Goal: Transaction & Acquisition: Book appointment/travel/reservation

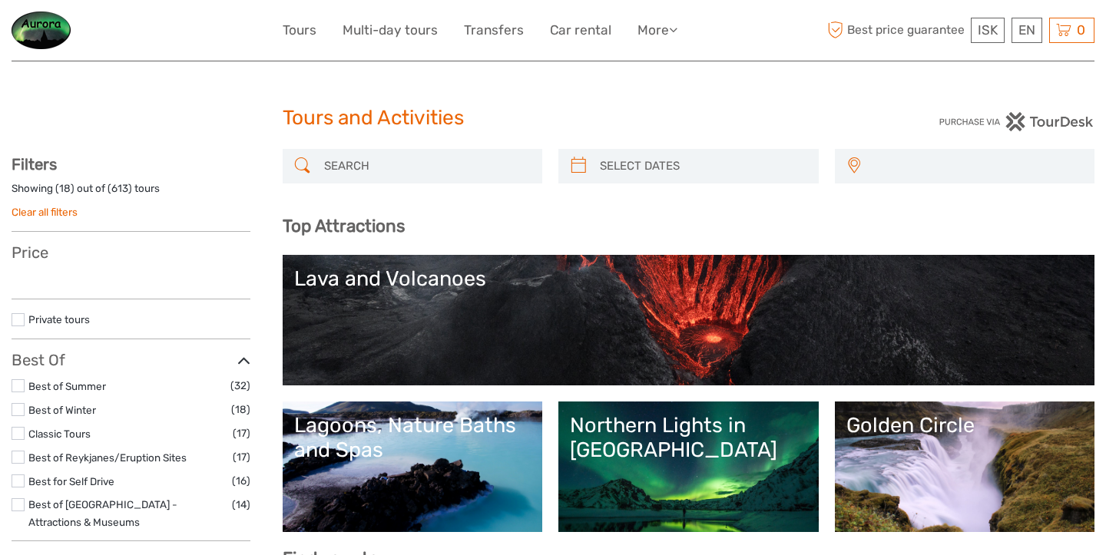
select select
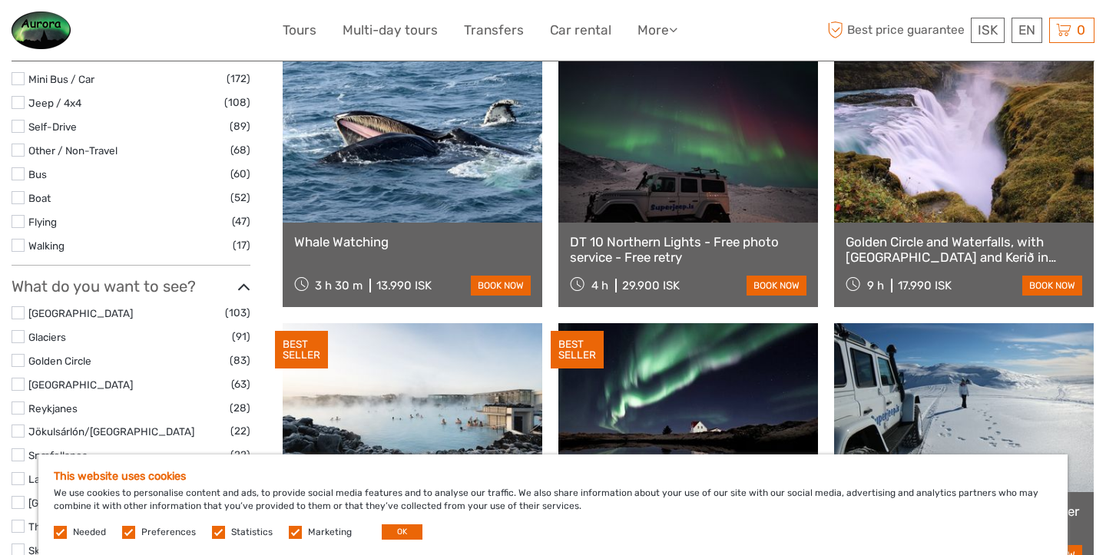
scroll to position [493, 0]
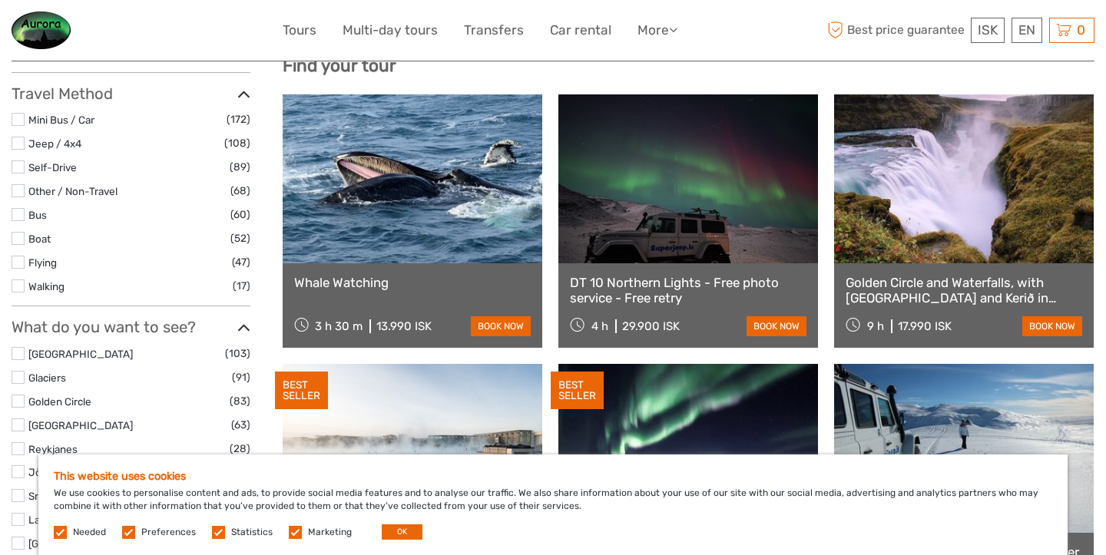
click at [352, 282] on link "Whale Watching" at bounding box center [412, 282] width 237 height 15
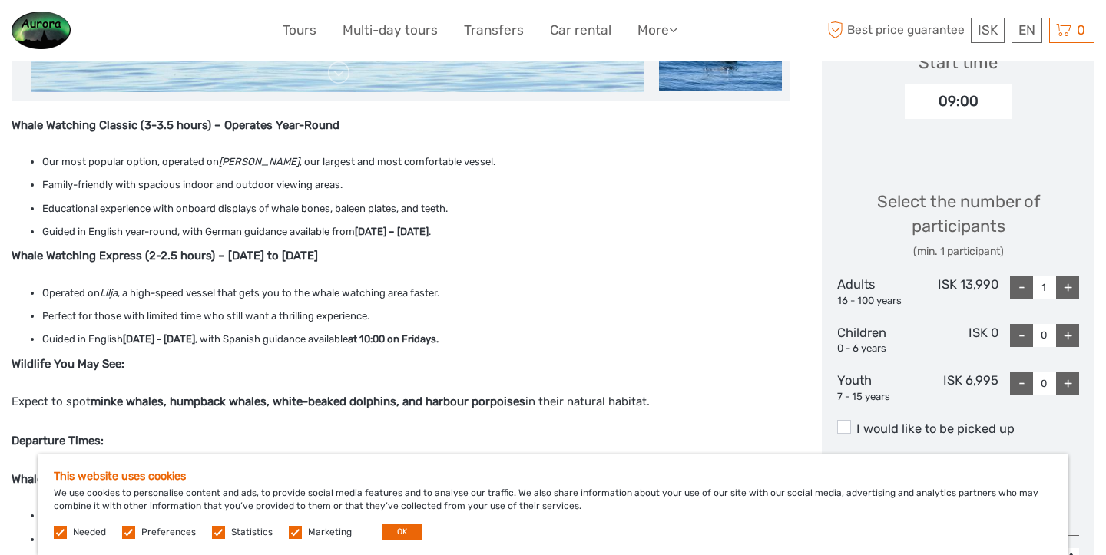
scroll to position [543, 0]
click at [734, 251] on p "Whale Watching Express (2-2.5 hours) – [DATE] to [DATE]" at bounding box center [401, 256] width 778 height 20
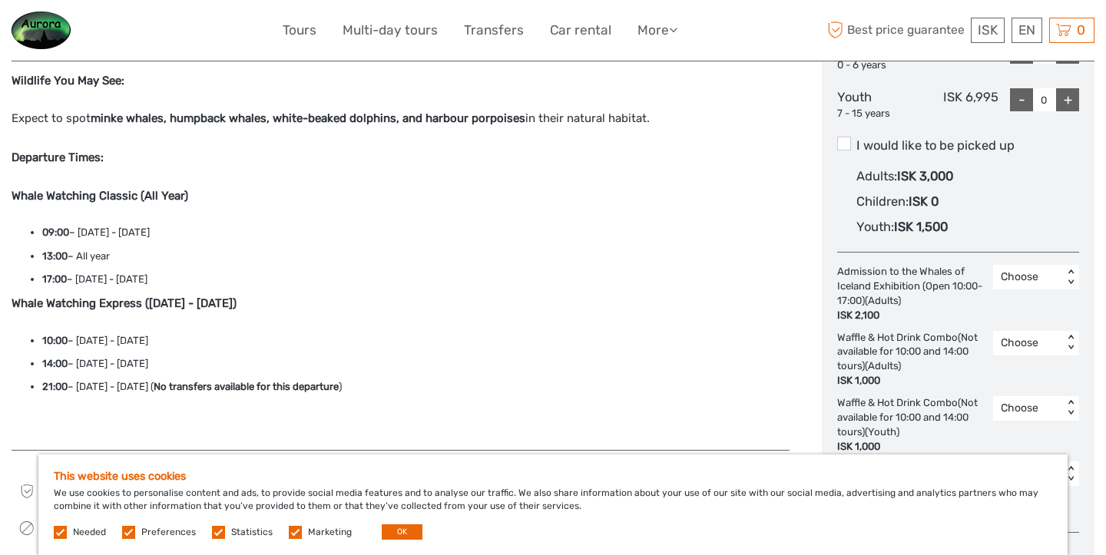
scroll to position [828, 0]
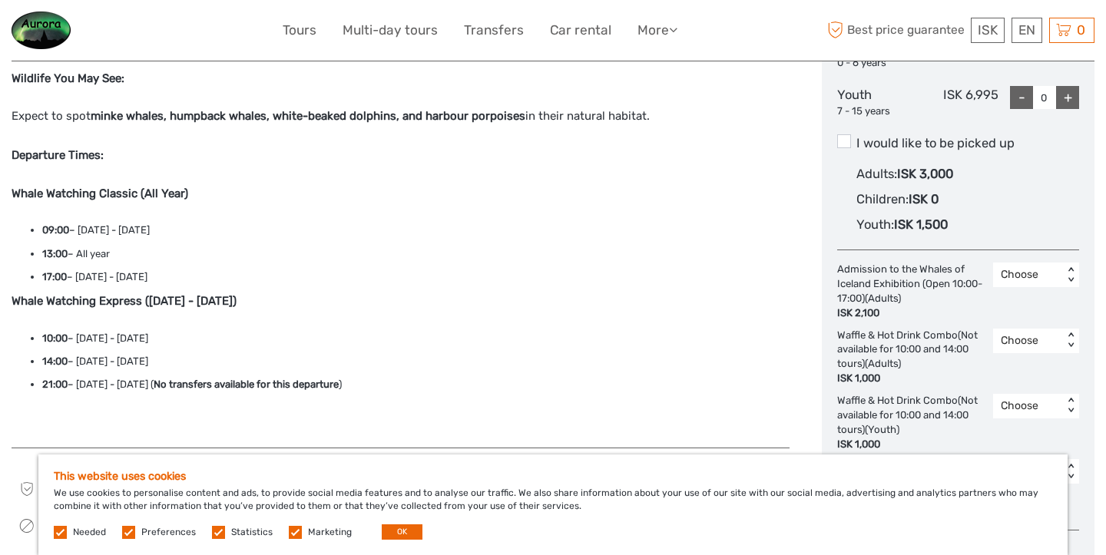
drag, startPoint x: 226, startPoint y: 280, endPoint x: 87, endPoint y: 280, distance: 139.0
click at [87, 280] on li "17:00 – May 15th - September 30th" at bounding box center [415, 277] width 747 height 17
click at [230, 279] on li "17:00 – May 15th - September 30th" at bounding box center [415, 277] width 747 height 17
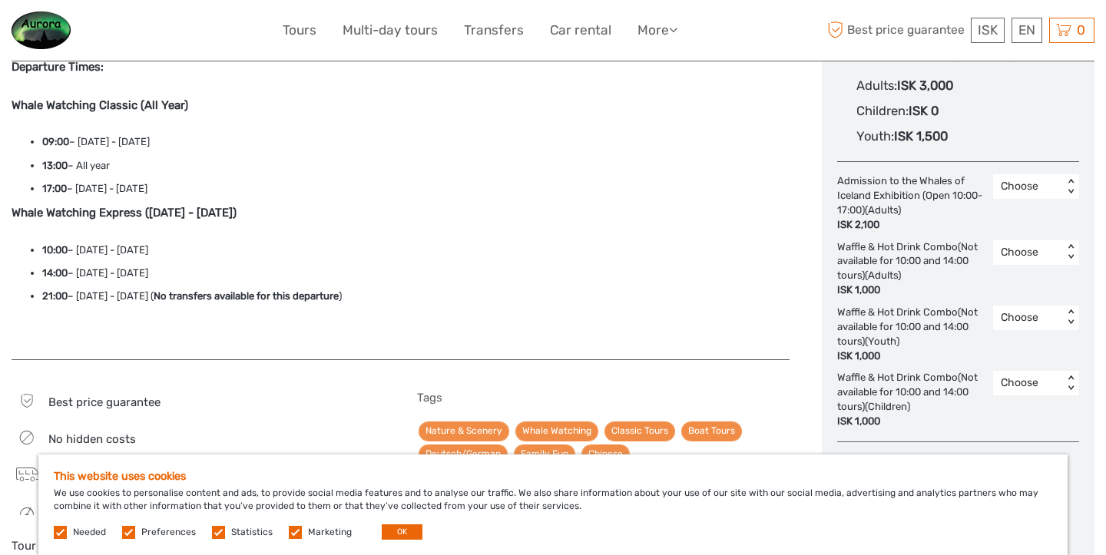
scroll to position [918, 0]
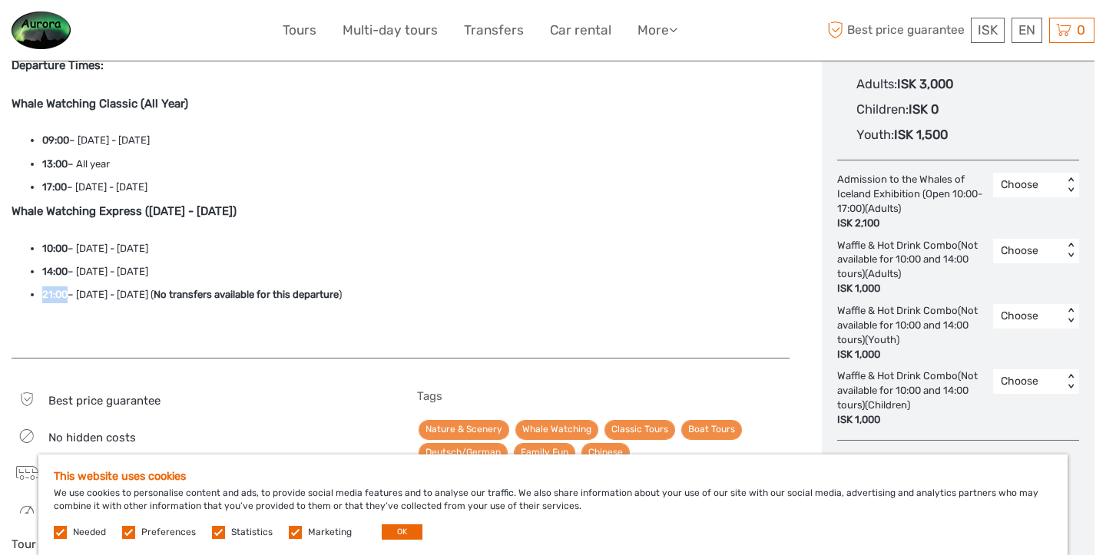
drag, startPoint x: 68, startPoint y: 297, endPoint x: 42, endPoint y: 297, distance: 26.1
click at [42, 297] on li "21:00 – June 15th - July 31st ( No transfers available for this departure )" at bounding box center [415, 294] width 747 height 17
click at [111, 320] on div "Whale Watching Classic (3-3.5 hours) – Operates Year-Round Our most popular opt…" at bounding box center [401, 41] width 778 height 603
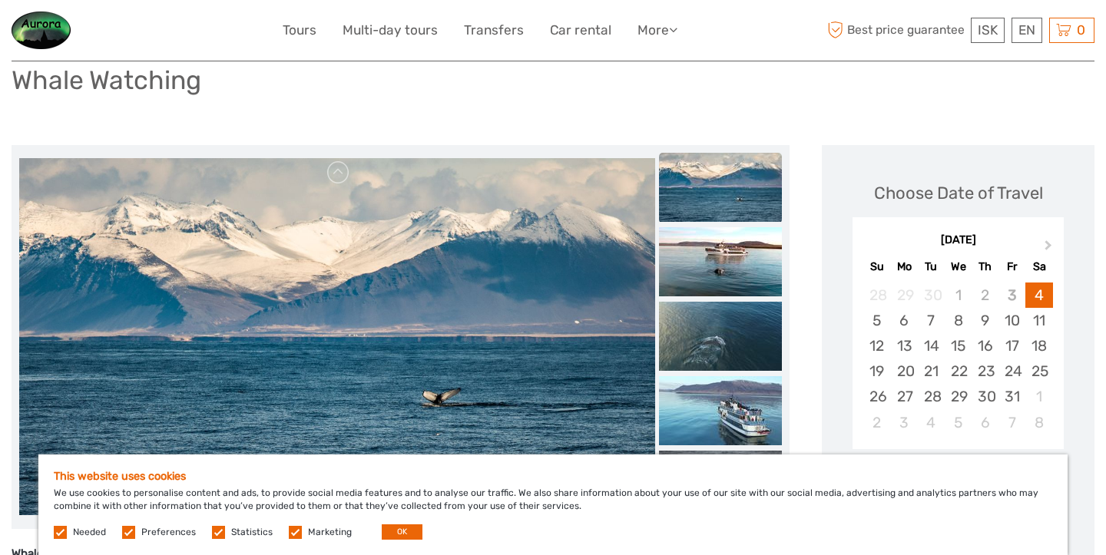
scroll to position [125, 0]
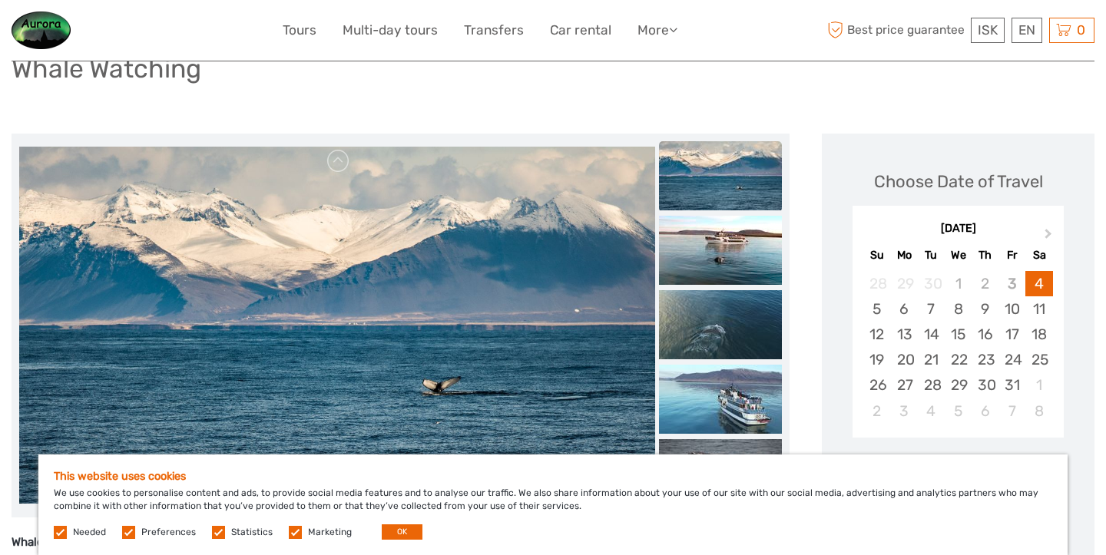
click at [362, 299] on img at bounding box center [337, 326] width 636 height 358
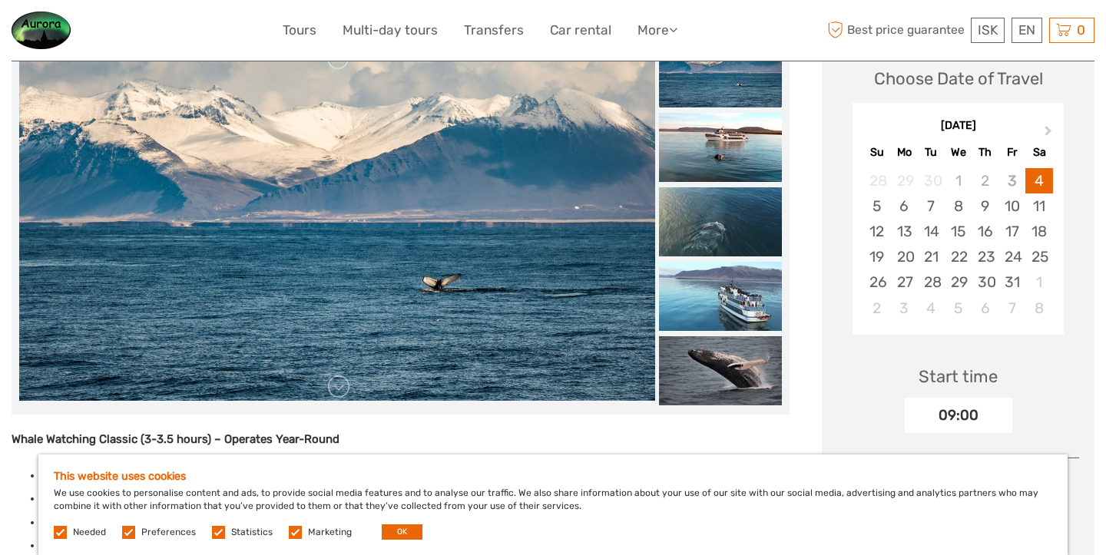
scroll to position [233, 0]
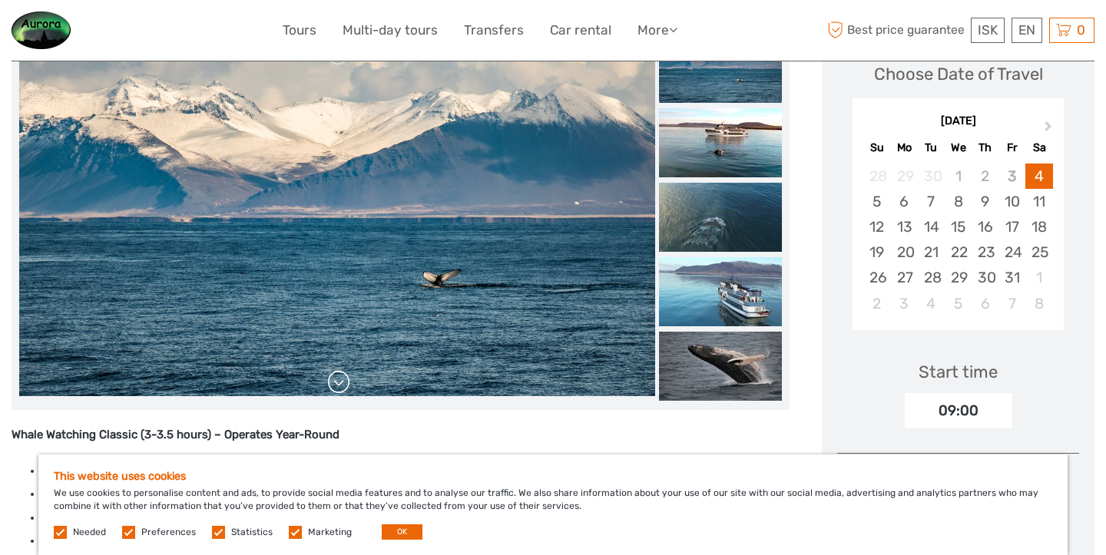
click at [340, 375] on link at bounding box center [338, 382] width 25 height 25
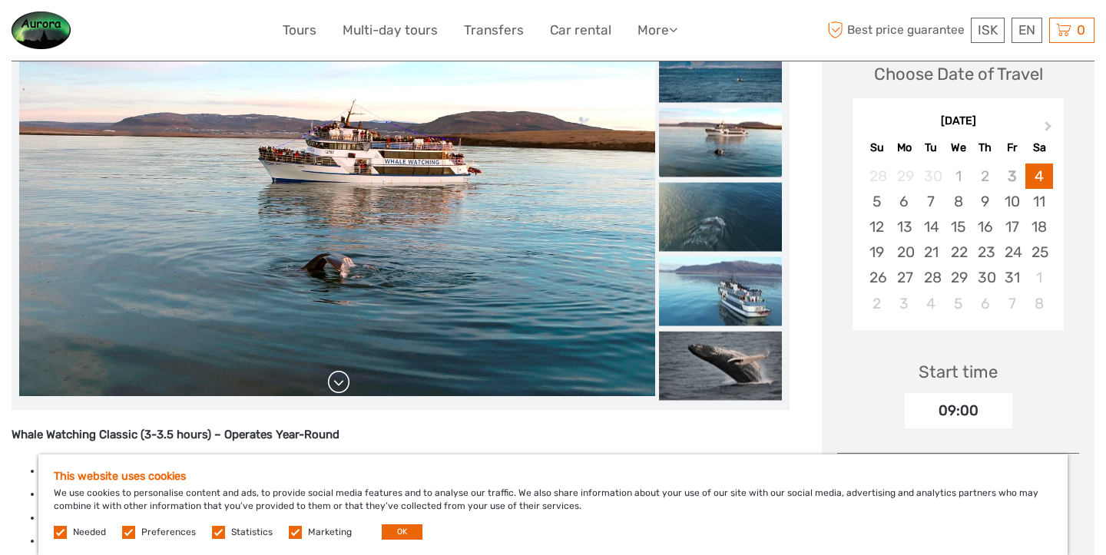
click at [340, 379] on link at bounding box center [338, 382] width 25 height 25
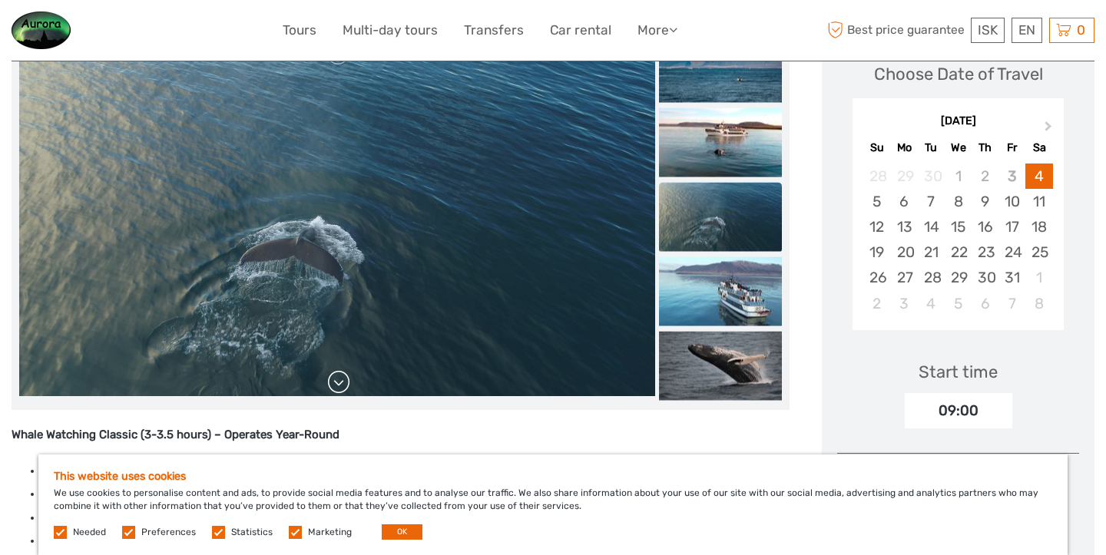
click at [340, 379] on link at bounding box center [338, 382] width 25 height 25
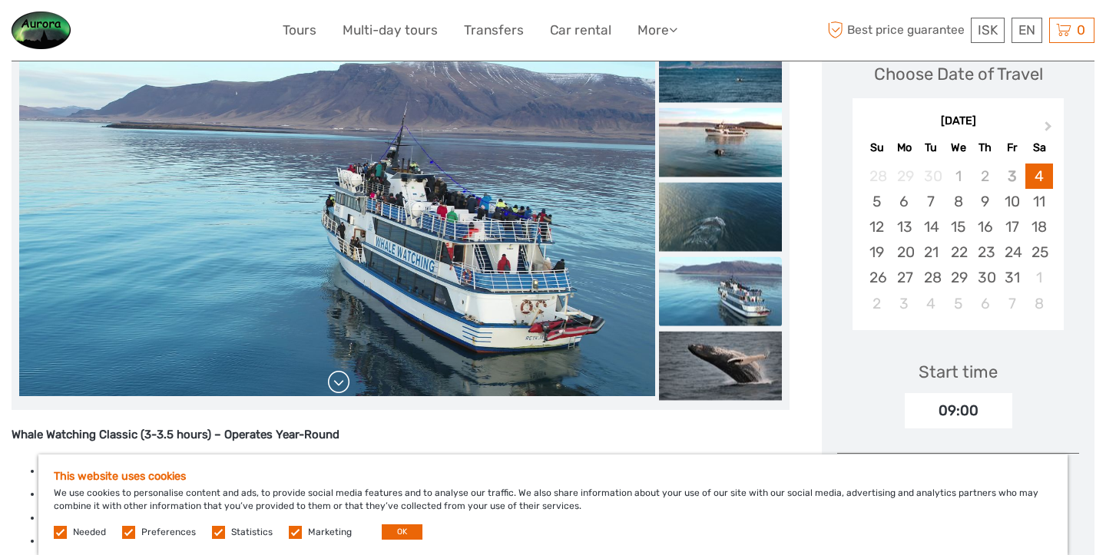
click at [340, 379] on link at bounding box center [338, 382] width 25 height 25
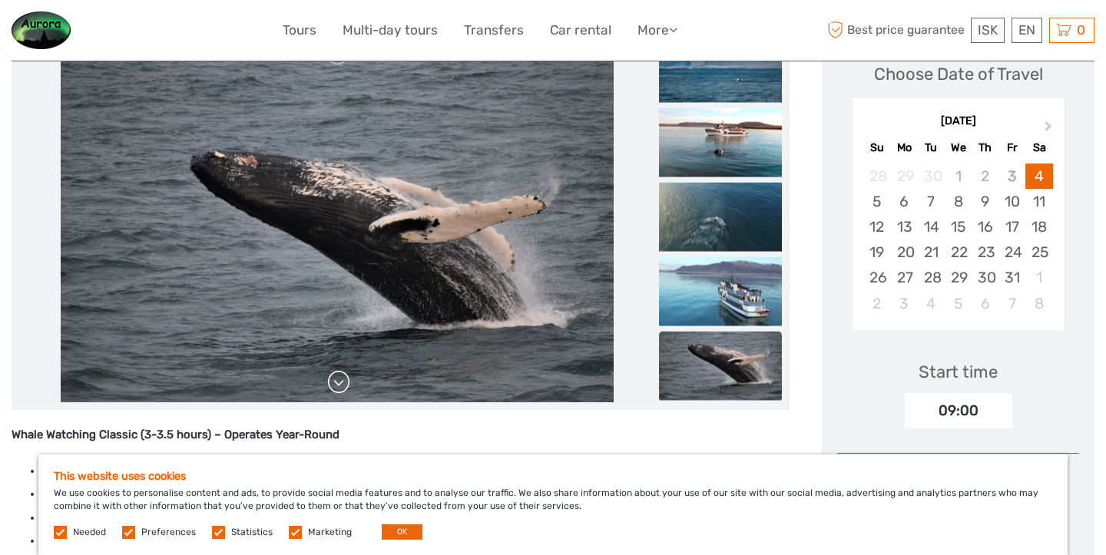
click at [340, 379] on link at bounding box center [338, 382] width 25 height 25
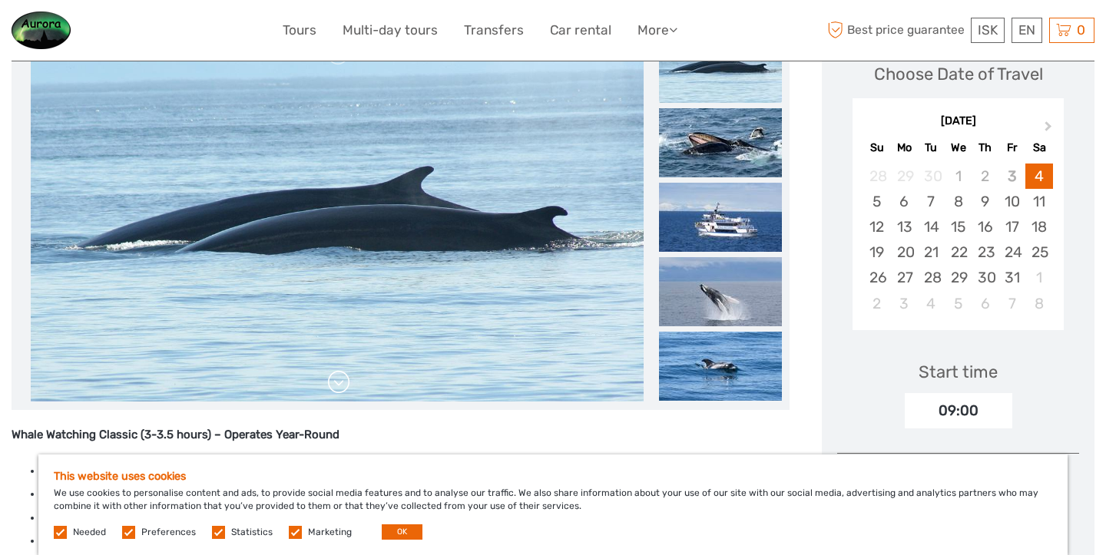
click at [340, 379] on link at bounding box center [338, 382] width 25 height 25
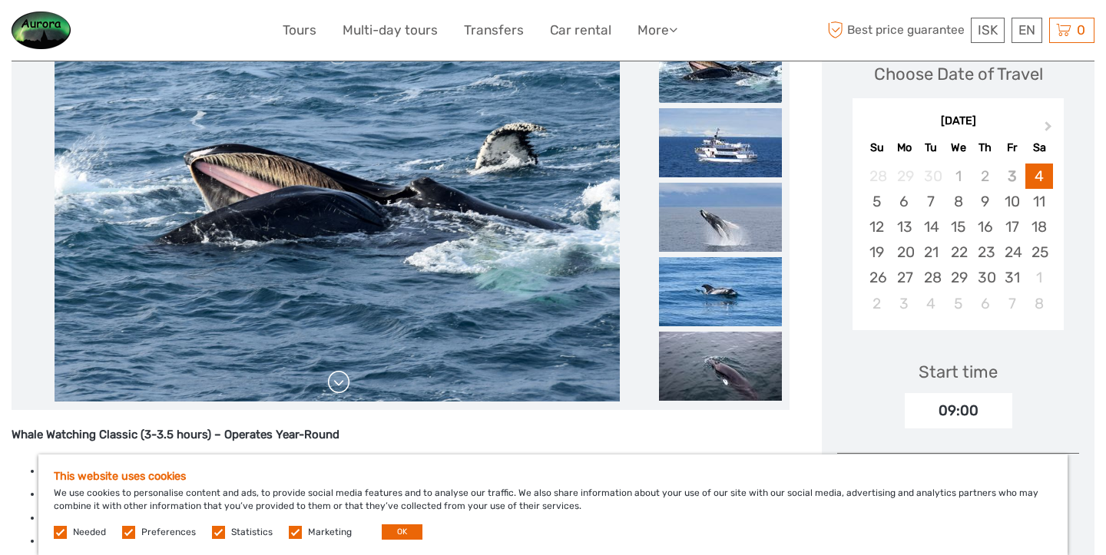
click at [340, 379] on link at bounding box center [338, 382] width 25 height 25
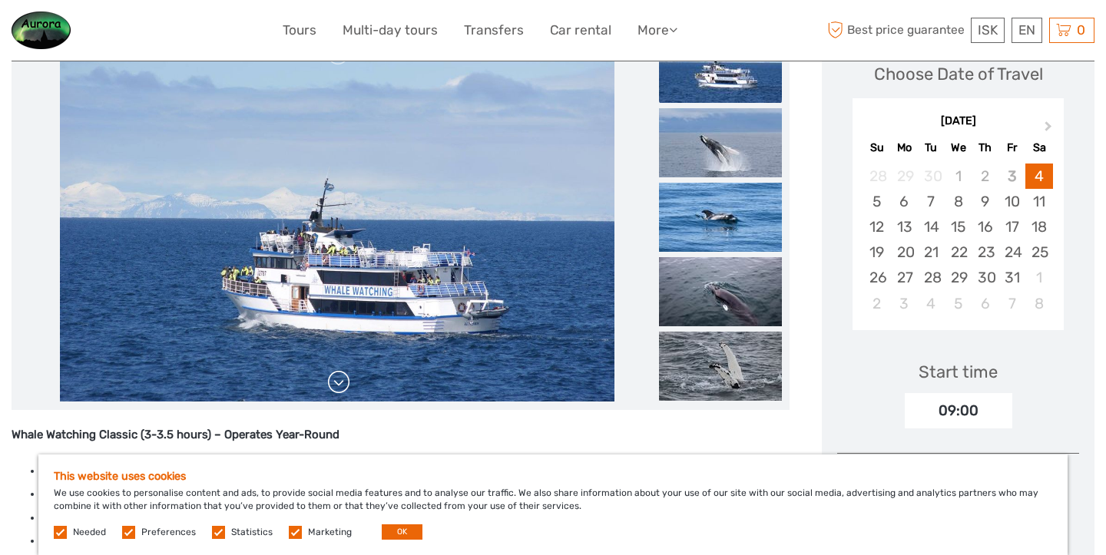
click at [340, 379] on link at bounding box center [338, 382] width 25 height 25
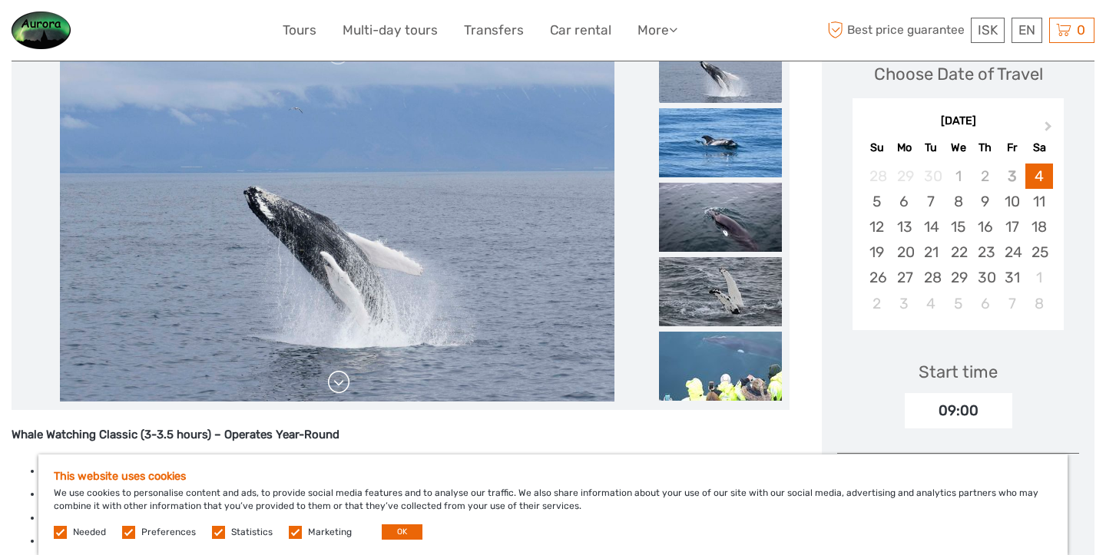
click at [340, 379] on link at bounding box center [338, 382] width 25 height 25
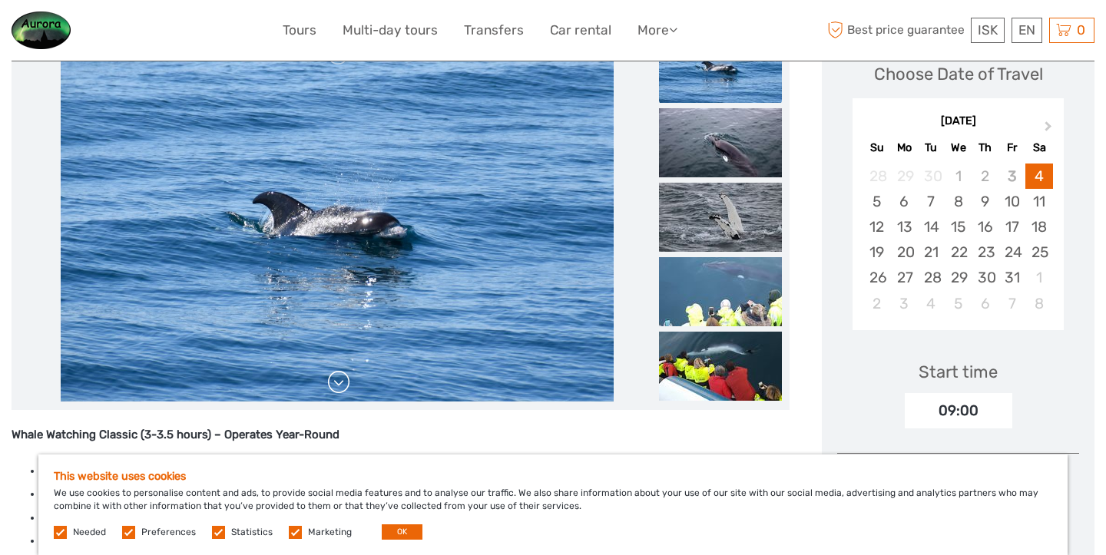
click at [340, 379] on link at bounding box center [338, 382] width 25 height 25
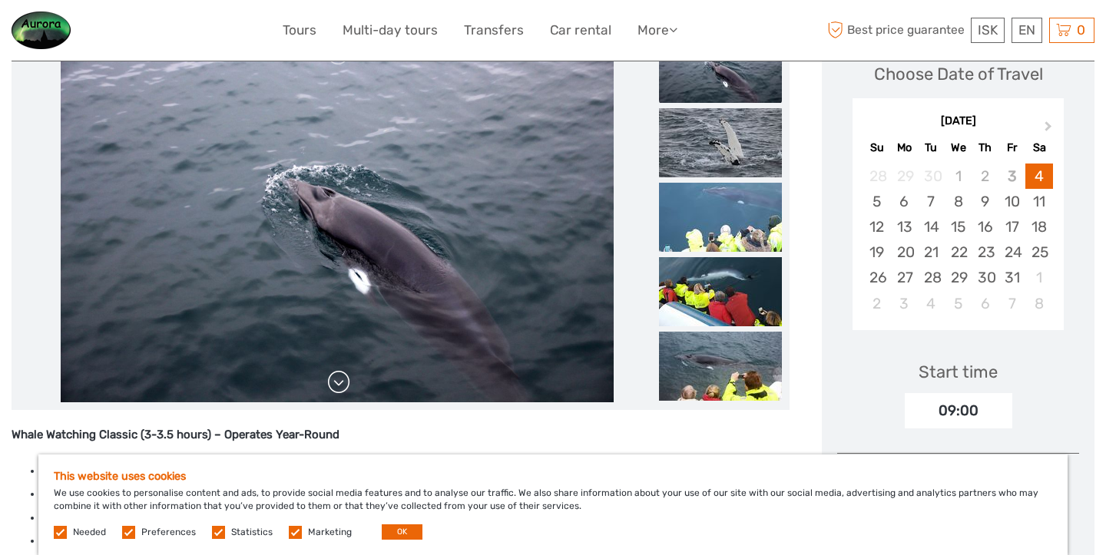
click at [340, 379] on link at bounding box center [338, 382] width 25 height 25
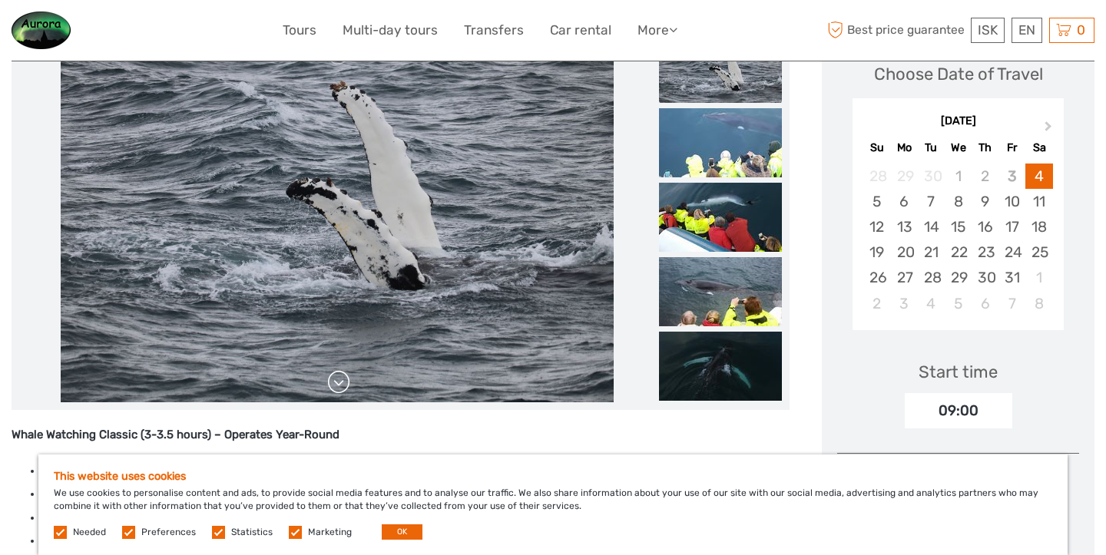
click at [340, 379] on link at bounding box center [338, 382] width 25 height 25
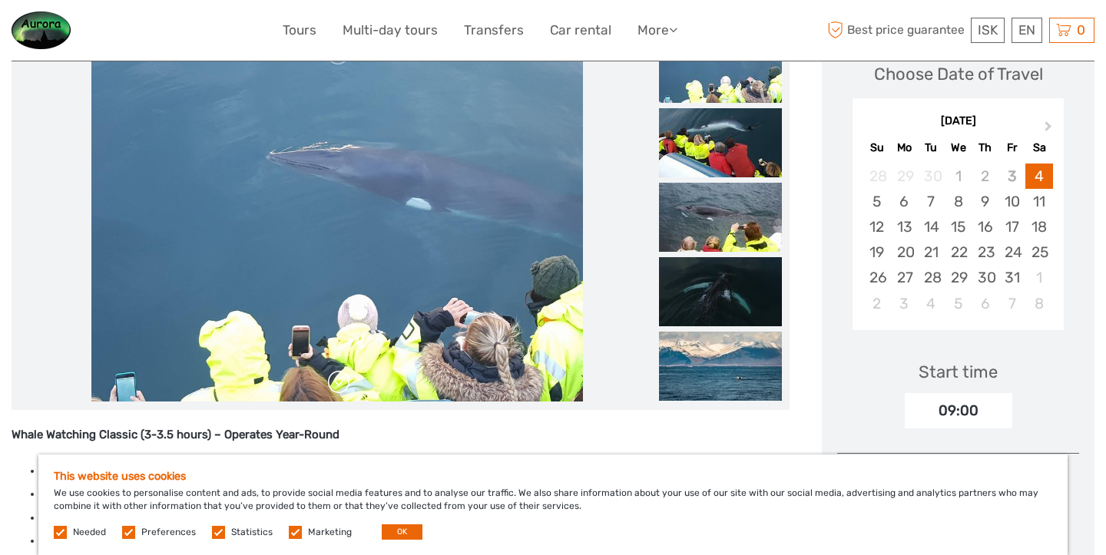
click at [340, 379] on link at bounding box center [338, 382] width 25 height 25
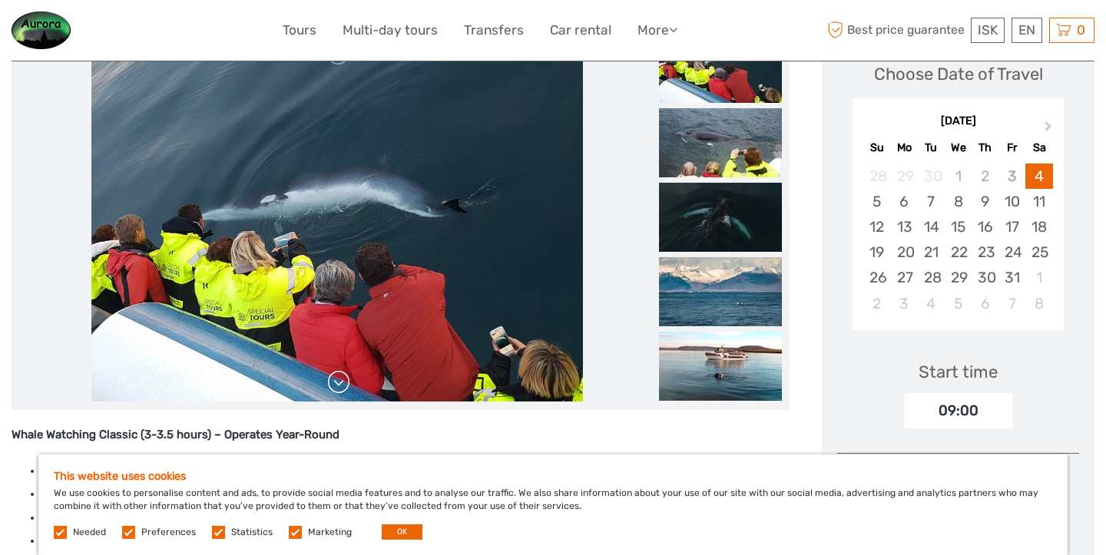
click at [340, 379] on link at bounding box center [338, 382] width 25 height 25
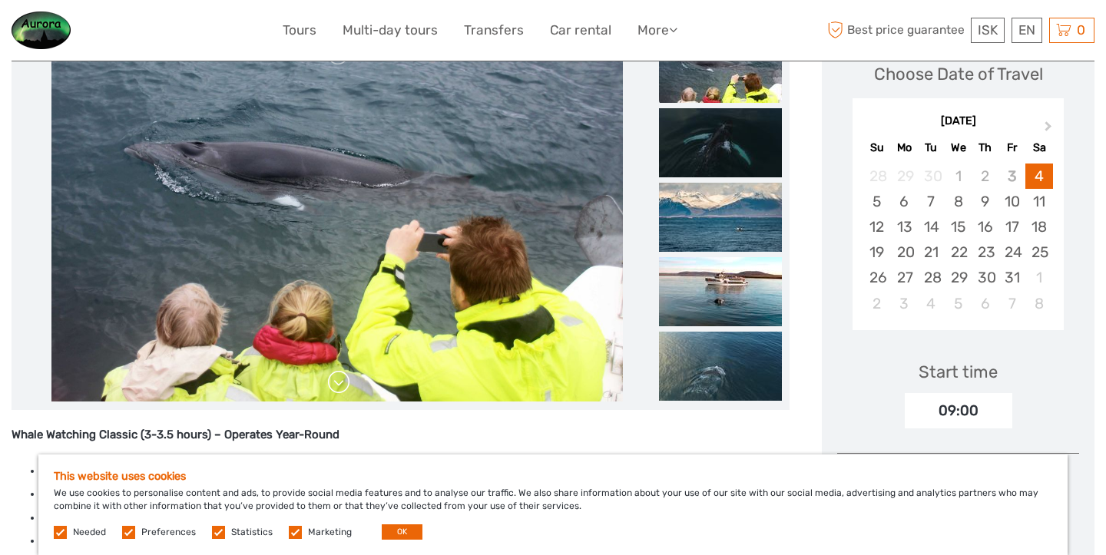
click at [340, 379] on link at bounding box center [338, 382] width 25 height 25
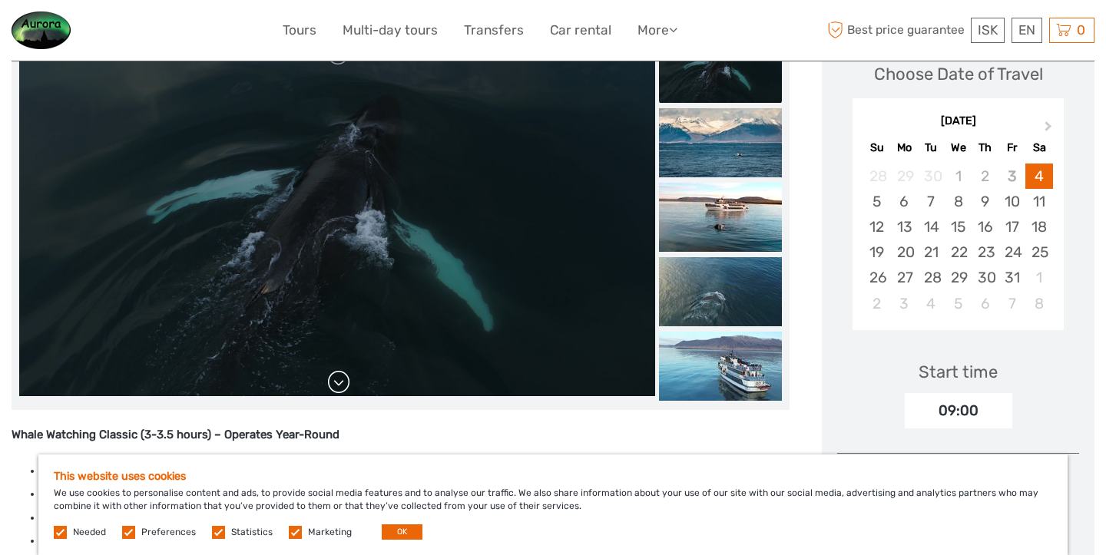
click at [340, 379] on link at bounding box center [338, 382] width 25 height 25
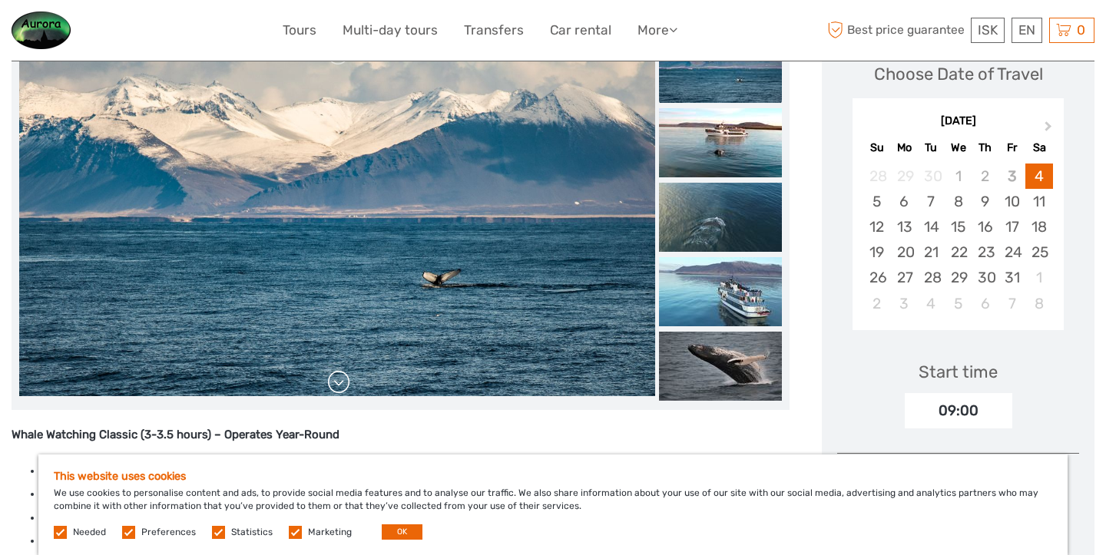
click at [340, 379] on link at bounding box center [338, 382] width 25 height 25
